Goal: Information Seeking & Learning: Learn about a topic

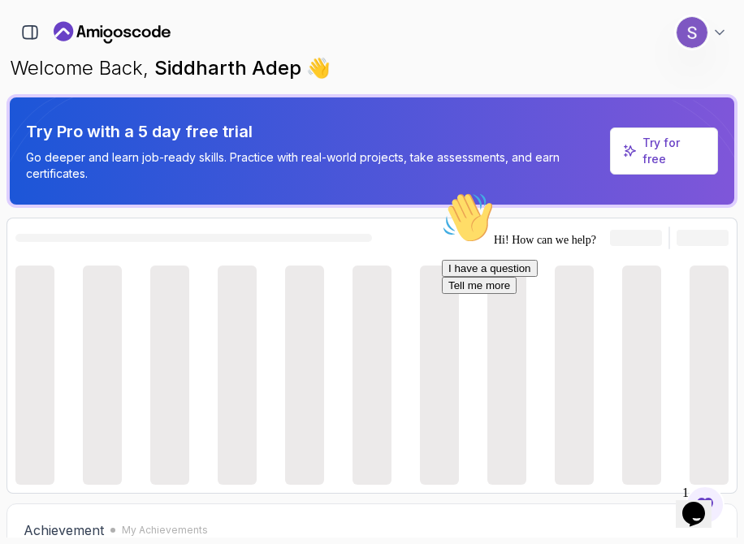
click at [442, 192] on icon "Chat attention grabber" at bounding box center [442, 192] width 0 height 0
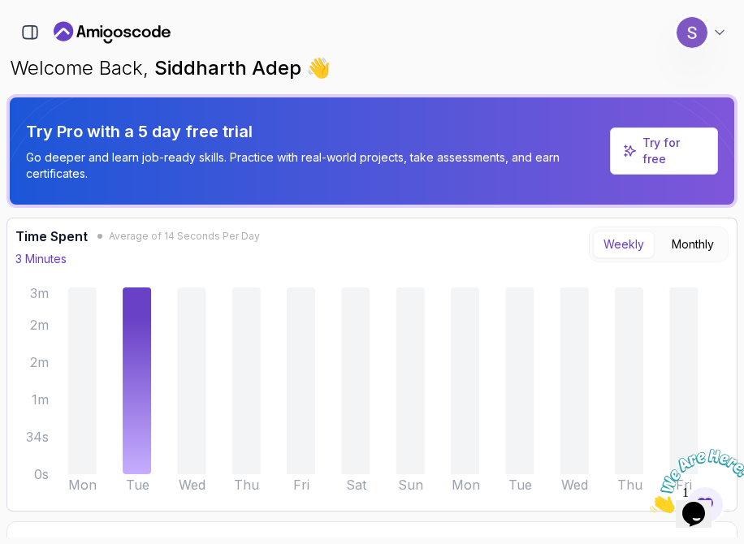
click at [650, 502] on icon "Close" at bounding box center [650, 509] width 0 height 14
click at [23, 20] on button "button" at bounding box center [30, 33] width 28 height 28
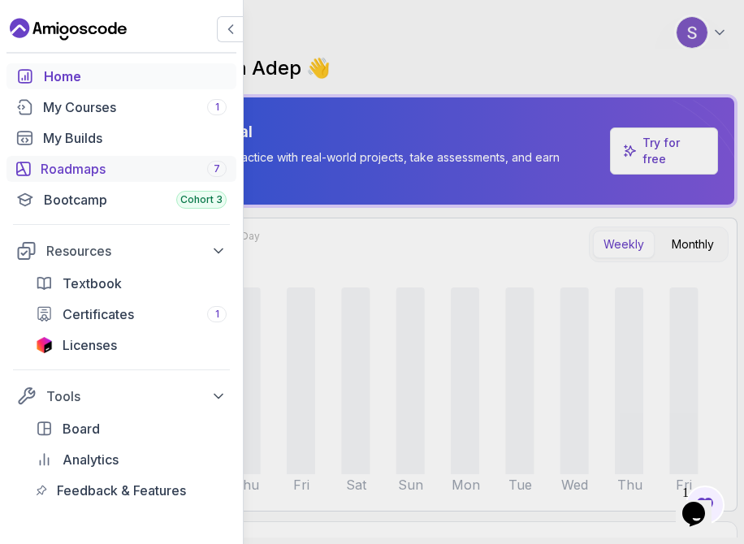
click at [77, 170] on div "Roadmaps 7" at bounding box center [134, 168] width 186 height 19
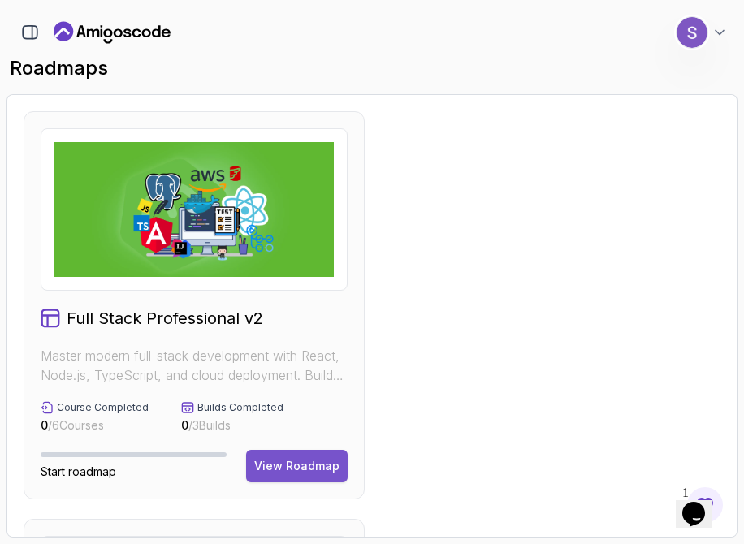
click at [268, 463] on div "View Roadmap" at bounding box center [296, 466] width 85 height 16
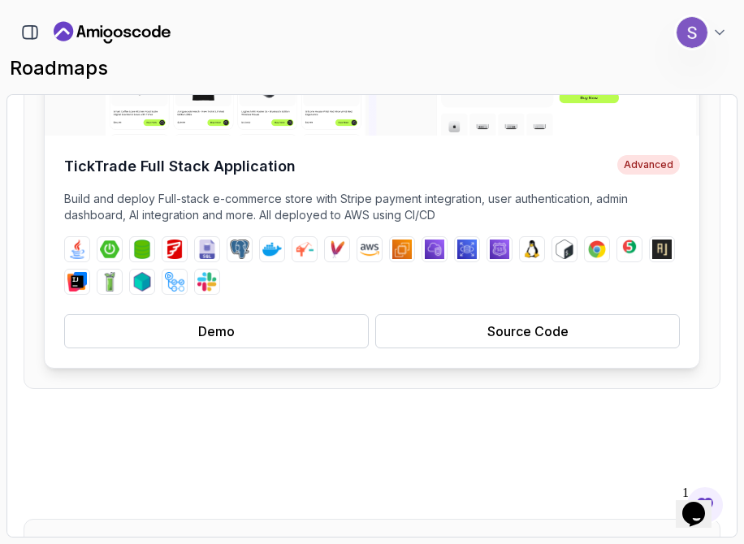
scroll to position [311, 0]
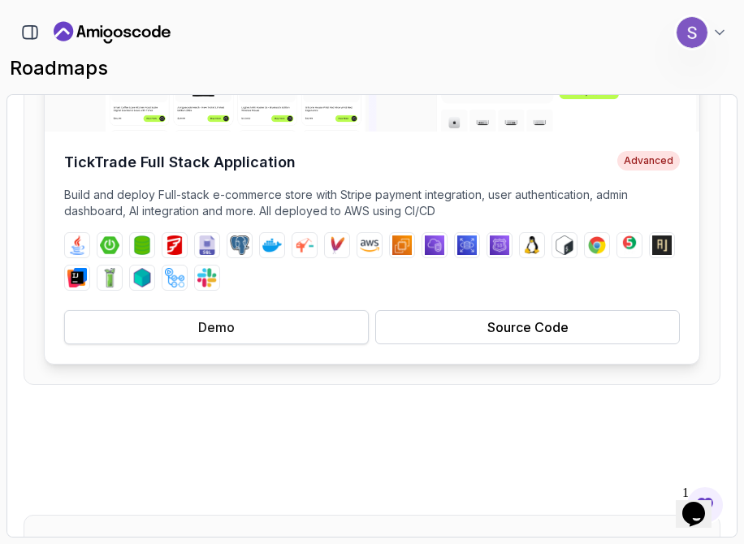
click at [291, 337] on button "Demo" at bounding box center [216, 327] width 305 height 34
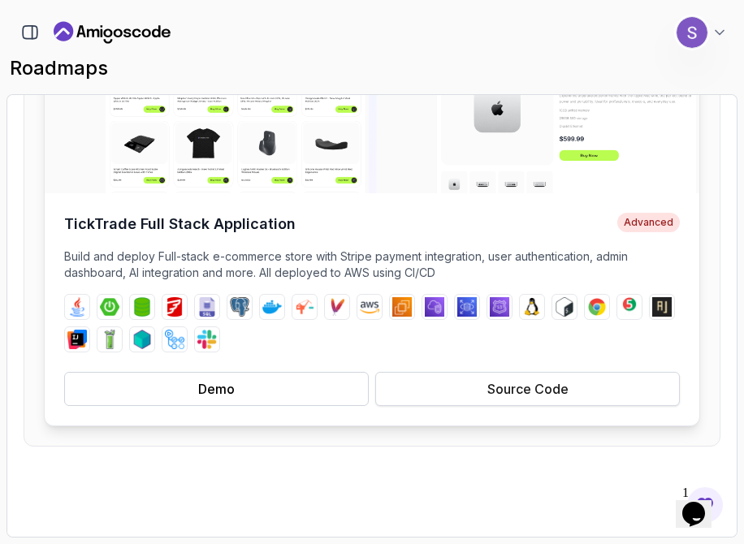
scroll to position [239, 0]
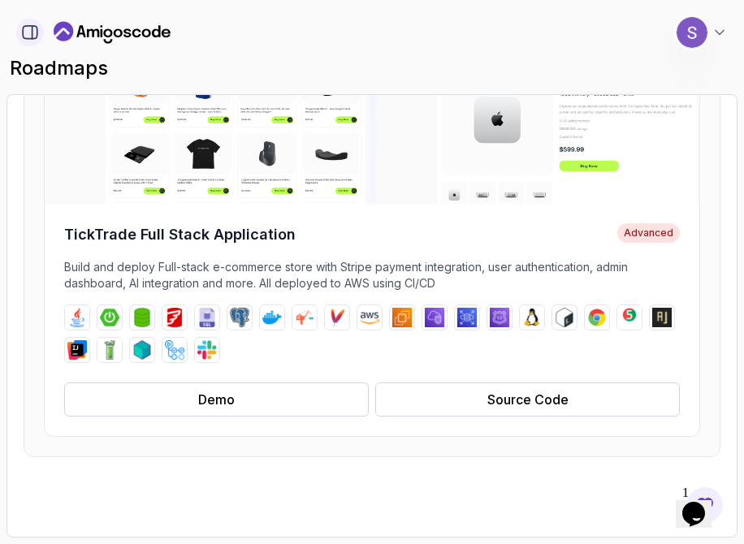
click at [31, 32] on icon "button" at bounding box center [30, 33] width 18 height 18
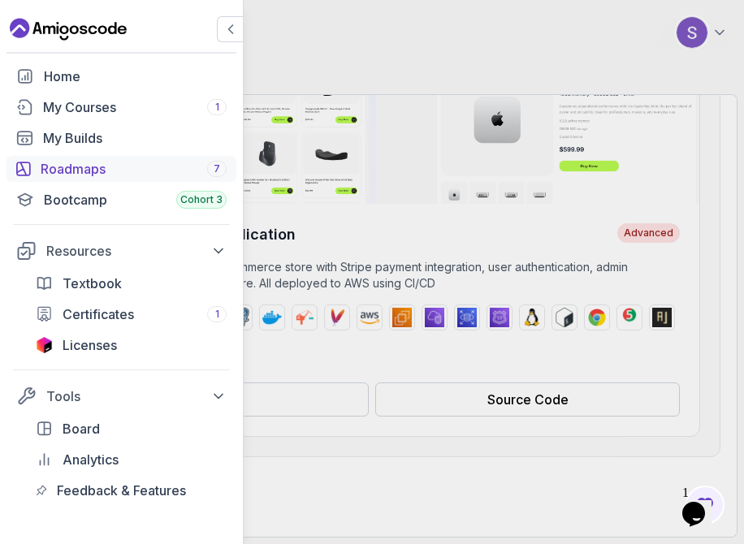
click at [95, 171] on div "Roadmaps 7" at bounding box center [134, 168] width 186 height 19
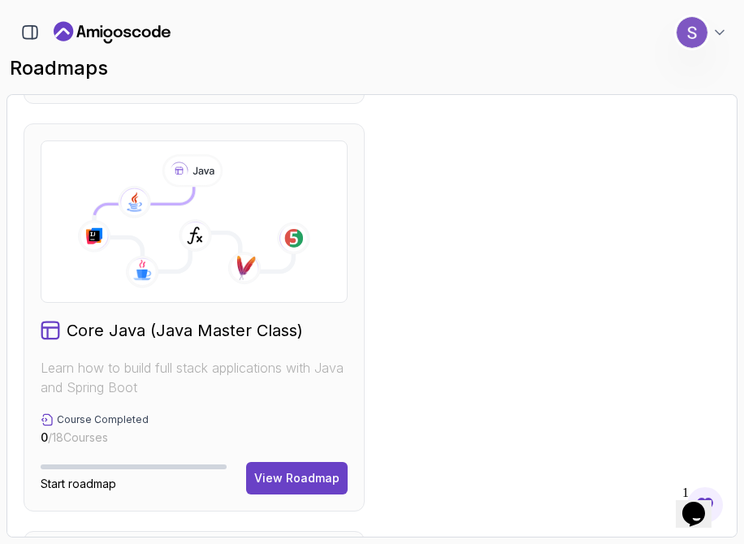
scroll to position [801, 0]
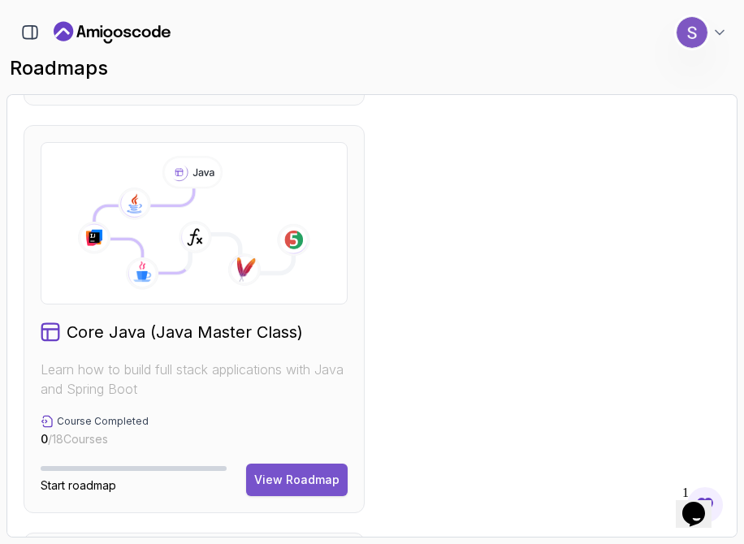
click at [287, 476] on div "View Roadmap" at bounding box center [296, 480] width 85 height 16
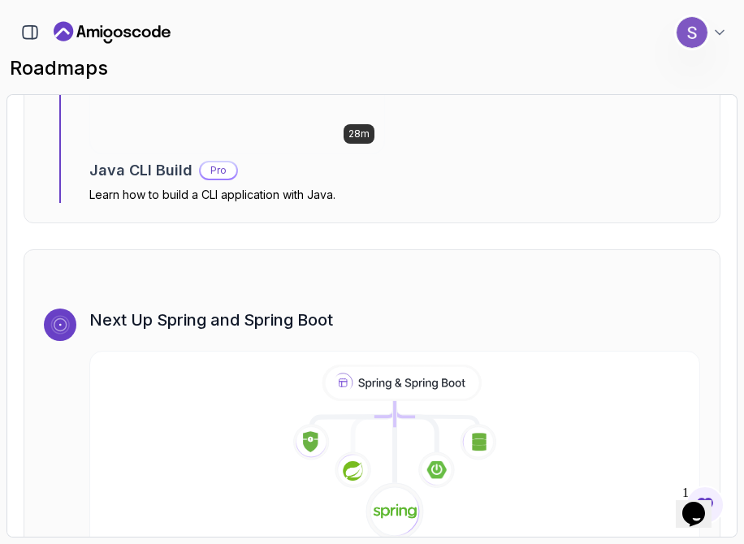
scroll to position [9790, 0]
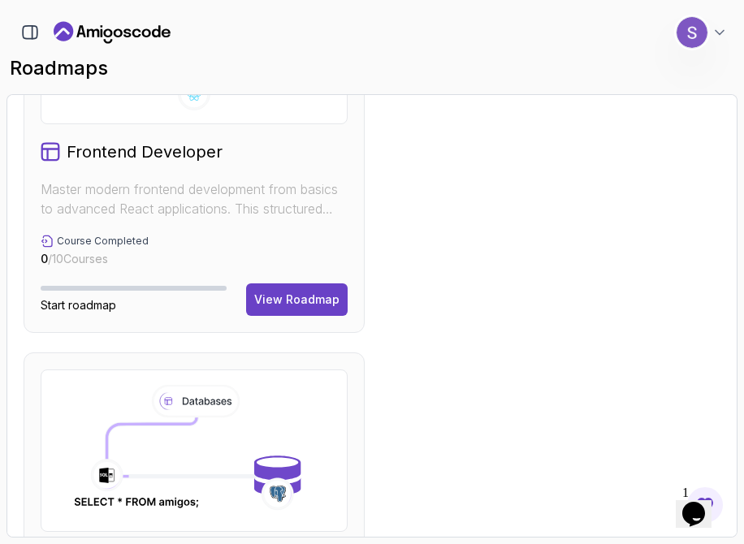
scroll to position [1755, 0]
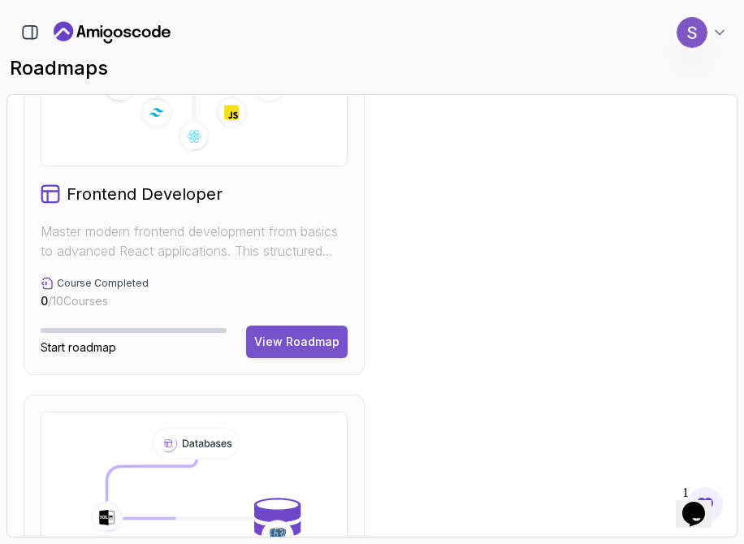
click at [274, 348] on div "View Roadmap" at bounding box center [296, 342] width 85 height 16
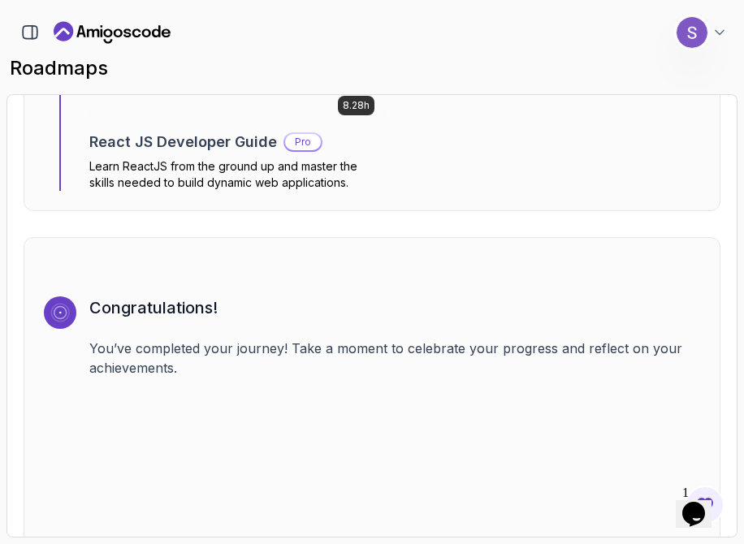
scroll to position [4324, 0]
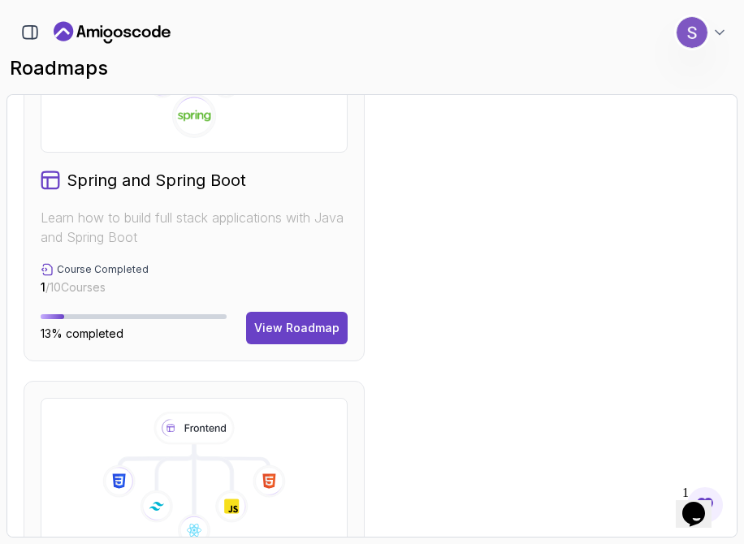
scroll to position [1337, 0]
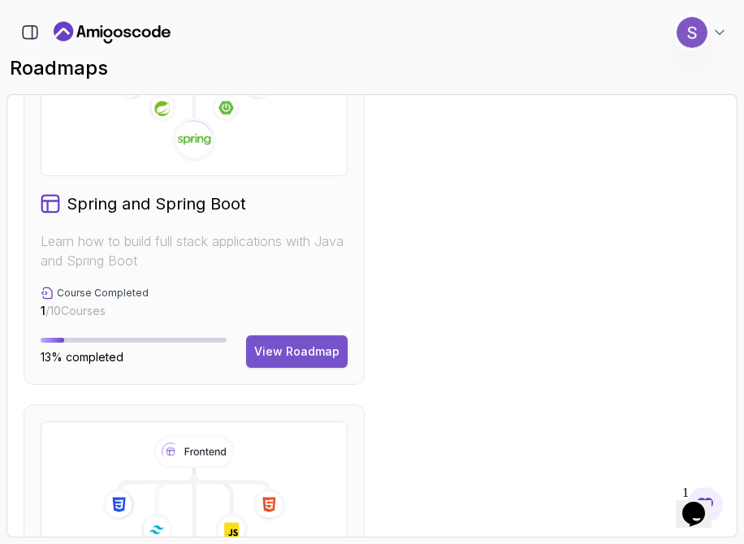
click at [296, 343] on div "View Roadmap" at bounding box center [296, 351] width 85 height 16
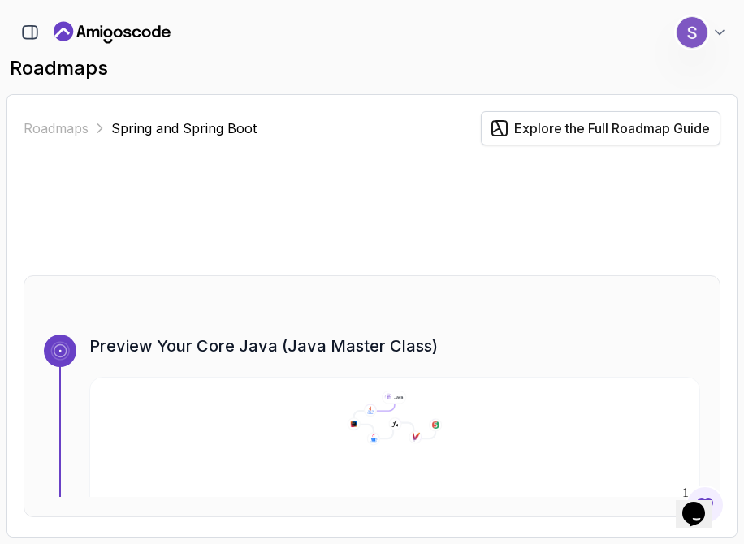
click at [546, 134] on div "Explore the Full Roadmap Guide" at bounding box center [612, 128] width 196 height 19
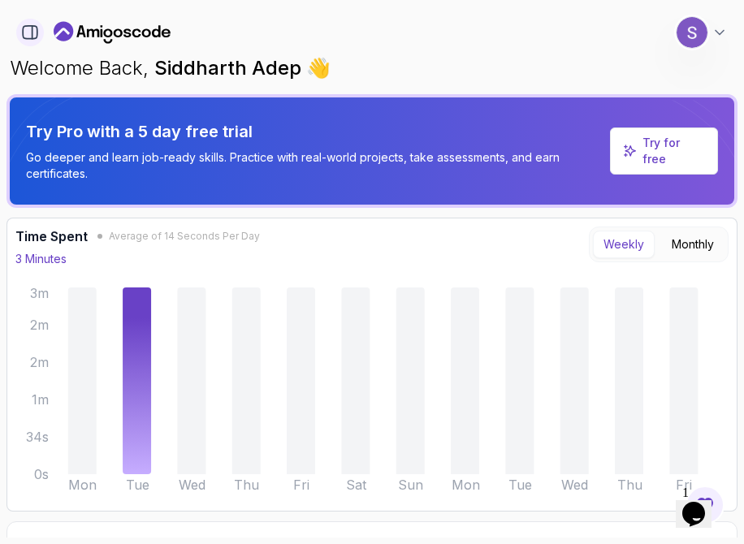
click at [32, 37] on icon "button" at bounding box center [32, 32] width 0 height 13
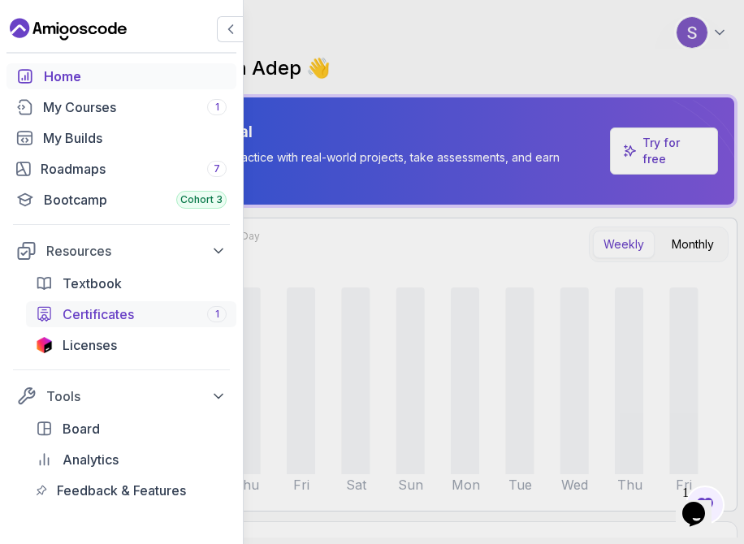
click at [107, 312] on span "Certificates" at bounding box center [98, 314] width 71 height 19
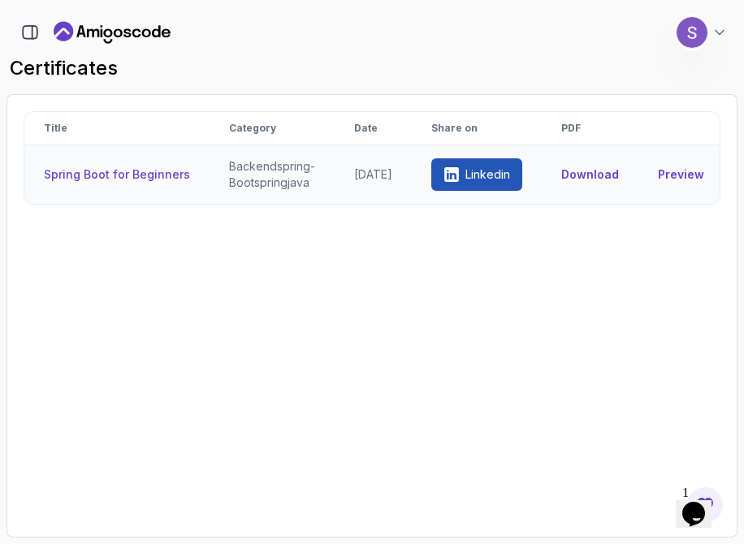
click at [694, 171] on link "Preview" at bounding box center [681, 174] width 46 height 16
click at [168, 274] on div "Title Category Date Share on PDF Spring Boot for Beginners backend spring-boot …" at bounding box center [372, 315] width 697 height 409
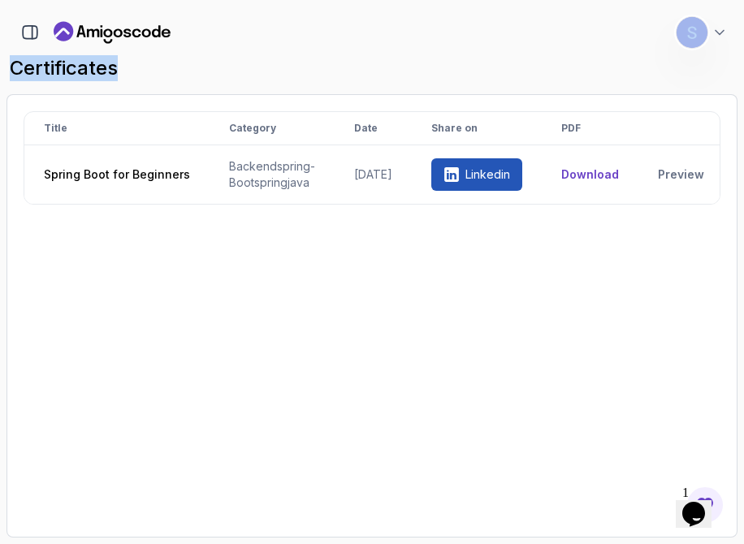
drag, startPoint x: 72, startPoint y: 47, endPoint x: 114, endPoint y: 63, distance: 44.5
click at [306, 302] on div "Title Category Date Share on PDF Spring Boot for Beginners backend spring-boot …" at bounding box center [372, 315] width 697 height 409
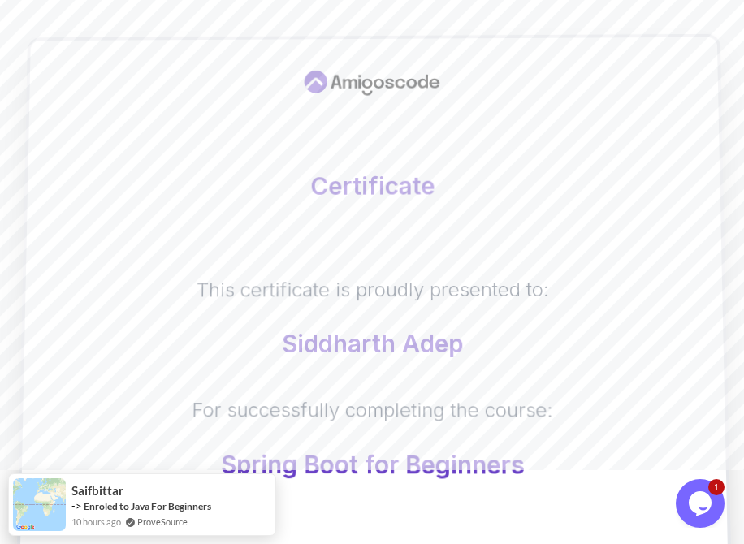
scroll to position [71, 0]
